Goal: Task Accomplishment & Management: Use online tool/utility

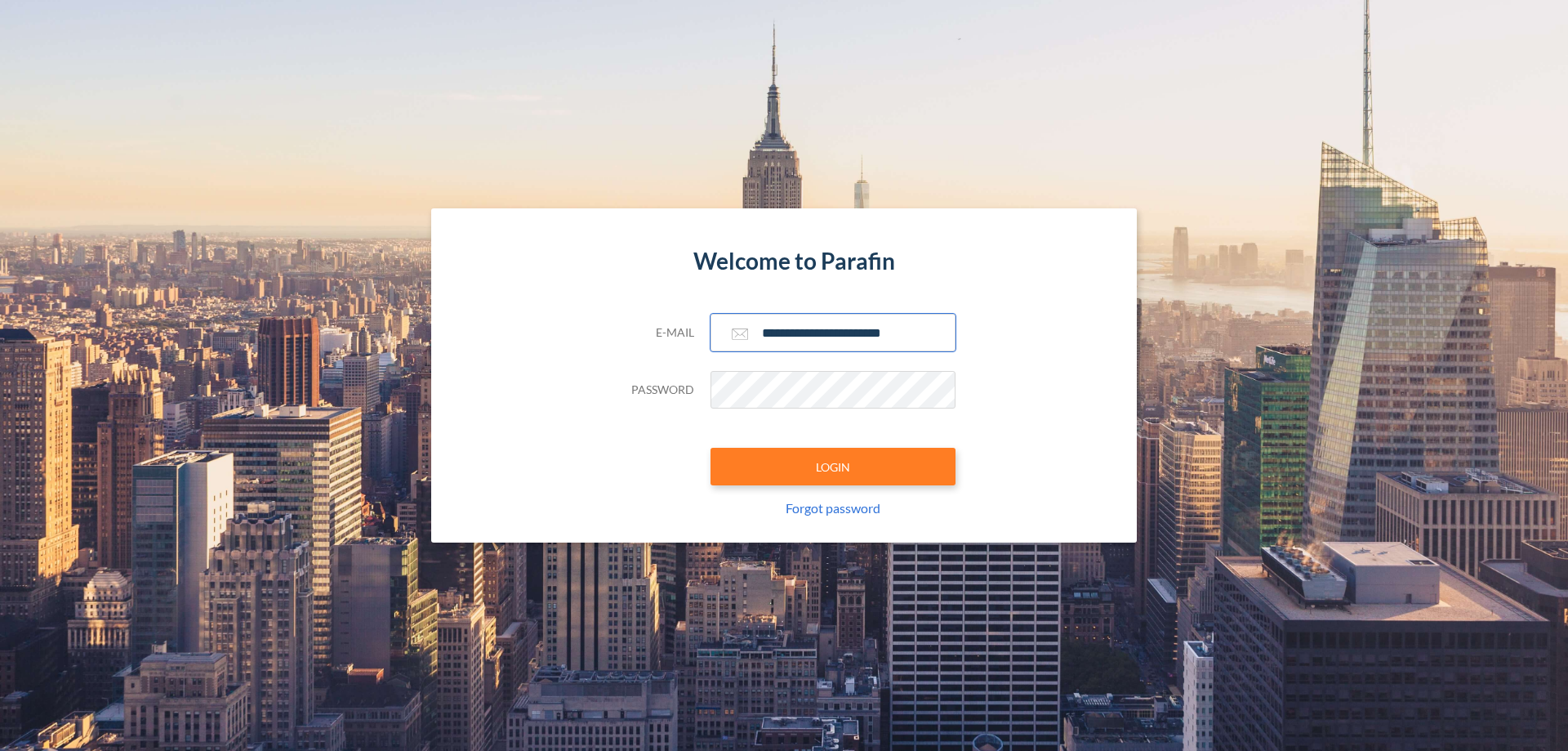
type input "**********"
click at [833, 466] on button "LOGIN" at bounding box center [833, 466] width 245 height 37
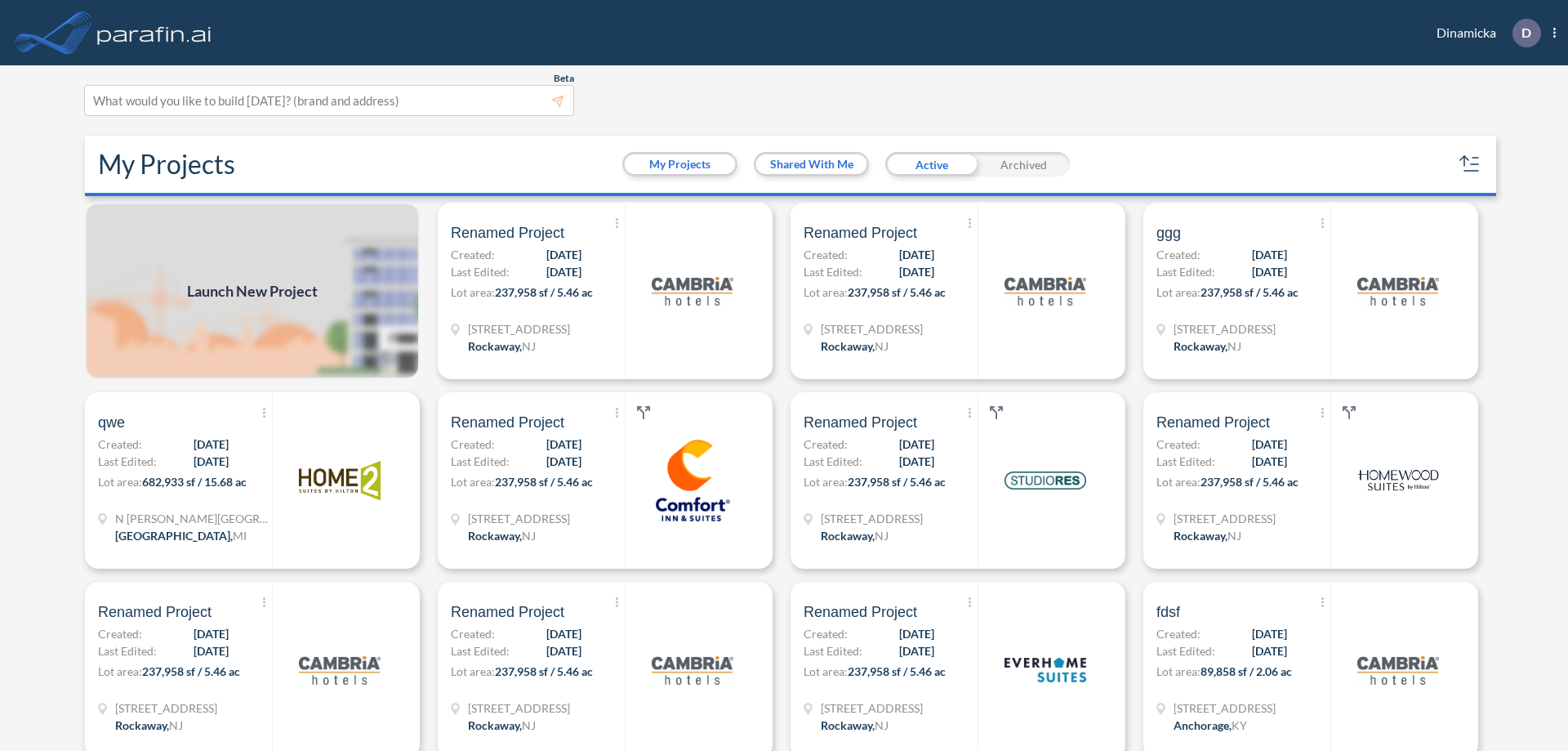
scroll to position [4, 0]
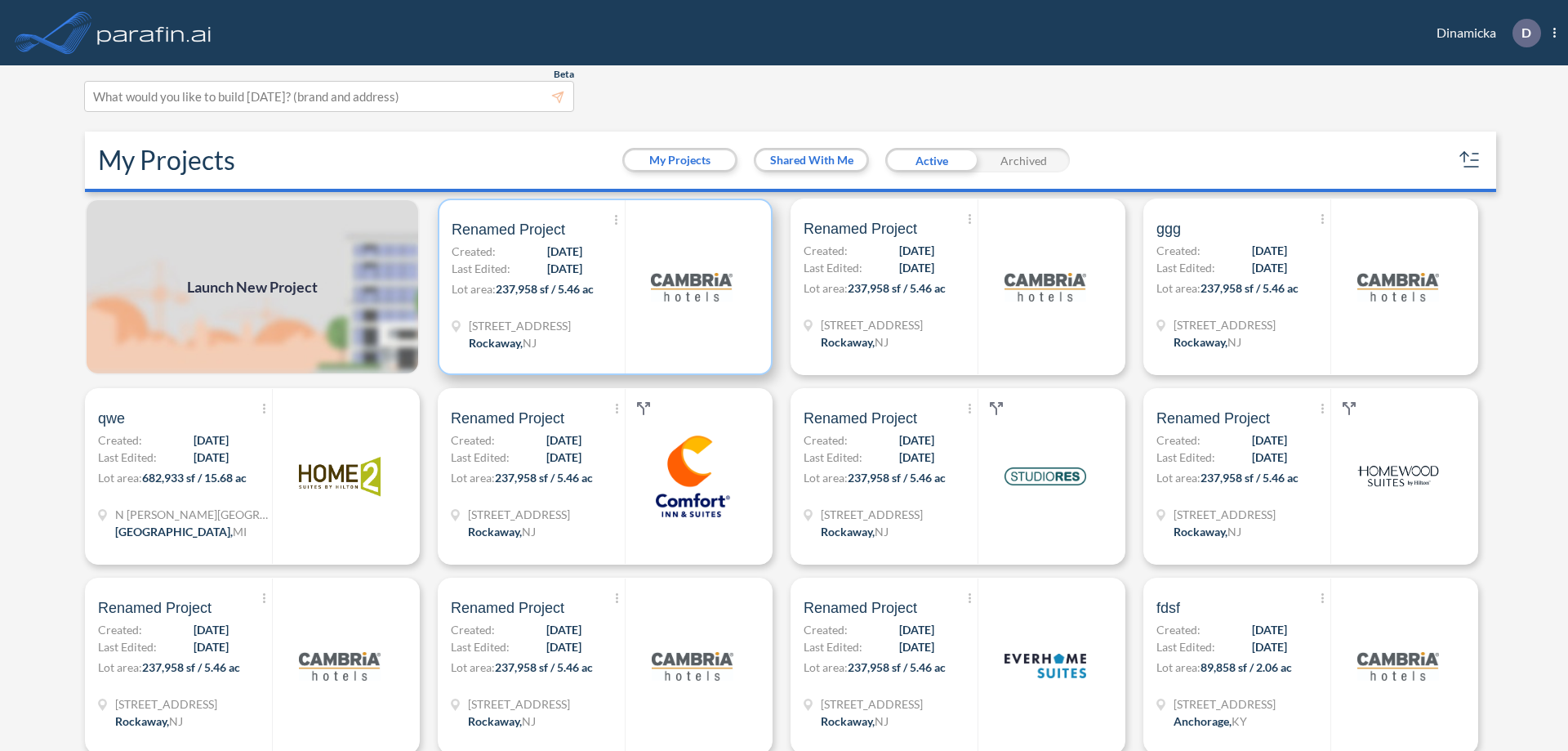
click at [602, 287] on p "Lot area: 237,958 sf / 5.46 ac" at bounding box center [538, 292] width 174 height 23
